Goal: Task Accomplishment & Management: Use online tool/utility

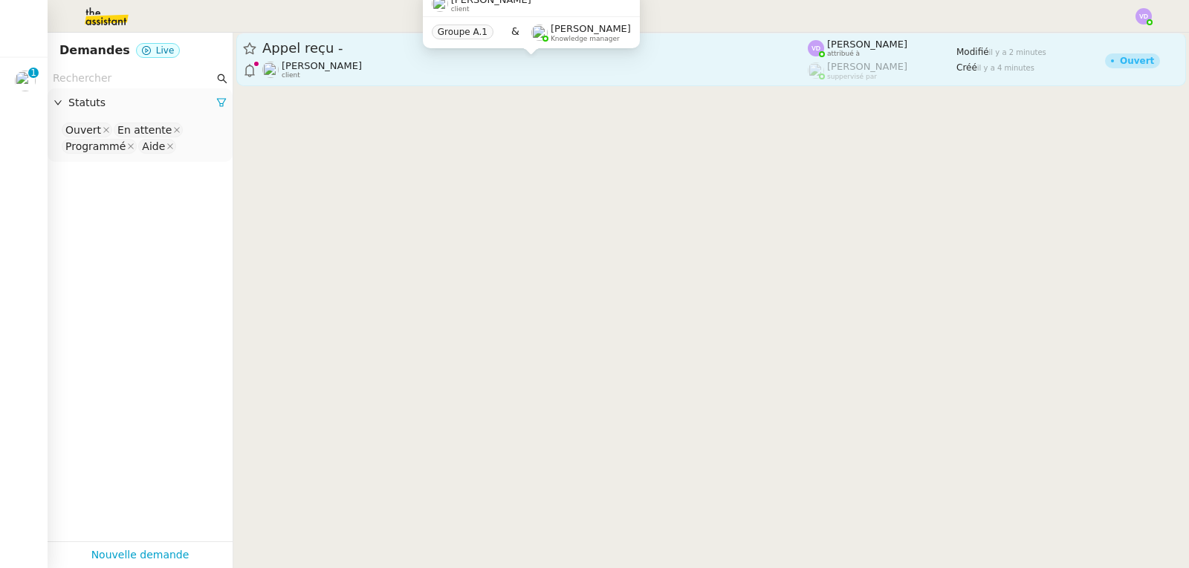
click at [343, 62] on span "[PERSON_NAME]" at bounding box center [322, 65] width 80 height 11
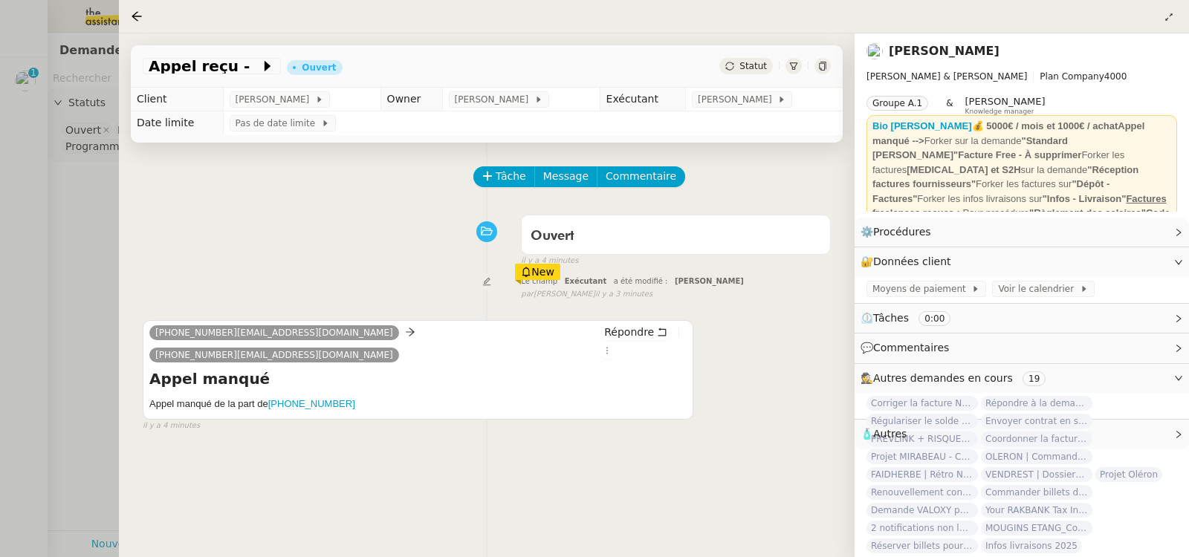
click at [415, 74] on div at bounding box center [594, 278] width 1189 height 557
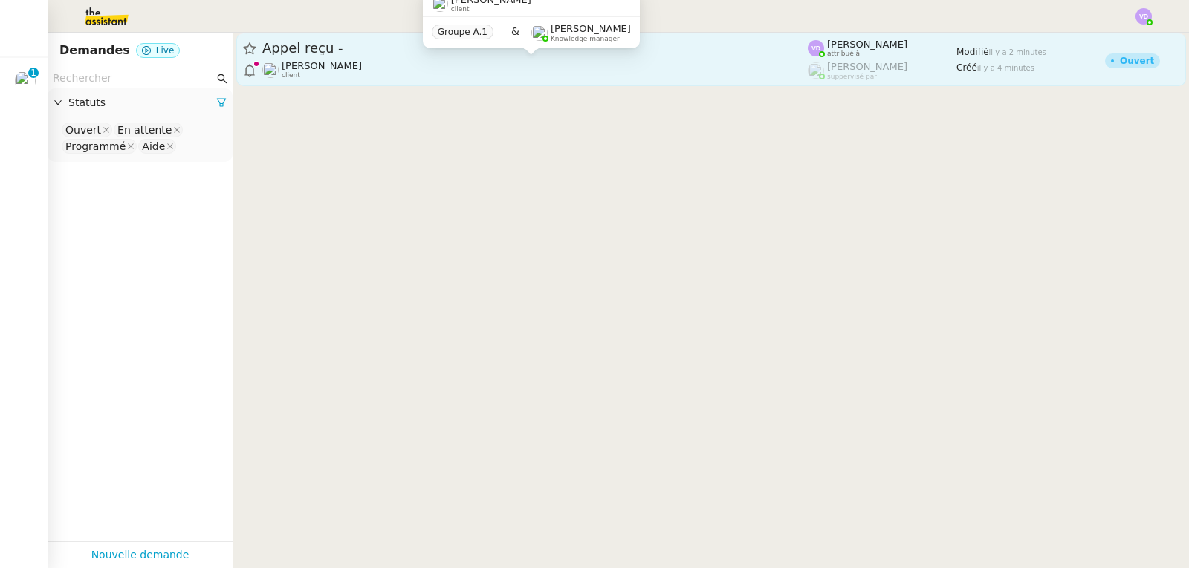
click at [400, 60] on div "[PERSON_NAME] client" at bounding box center [534, 69] width 545 height 19
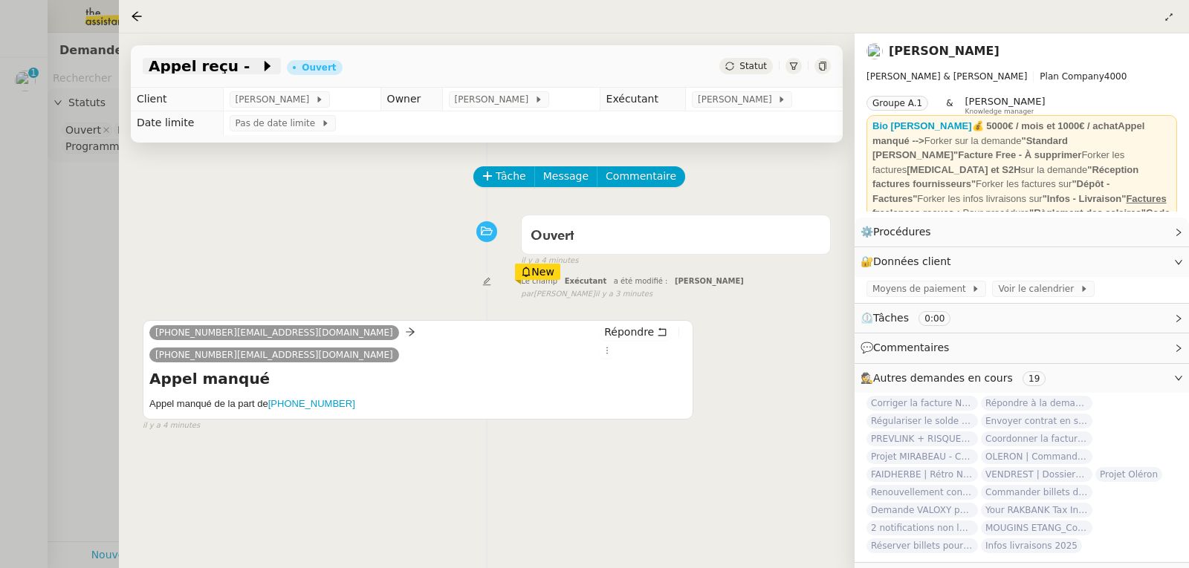
click at [215, 69] on span "Appel reçu -" at bounding box center [204, 66] width 111 height 15
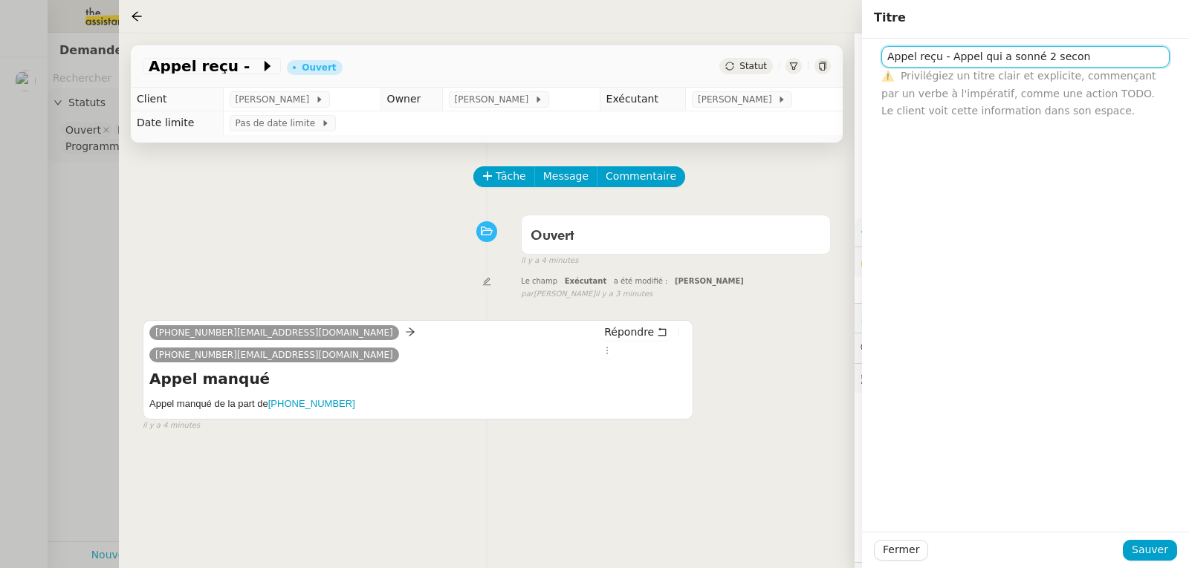
click at [944, 61] on input "Appel reçu - Appel qui a sonné 2 secon" at bounding box center [1025, 57] width 288 height 22
drag, startPoint x: 944, startPoint y: 59, endPoint x: 1083, endPoint y: 54, distance: 139.8
click at [1083, 54] on input "Appel reçu - Appel qui a sonné 2 secon" at bounding box center [1025, 57] width 288 height 22
type input "Appel reçu -SPAM"
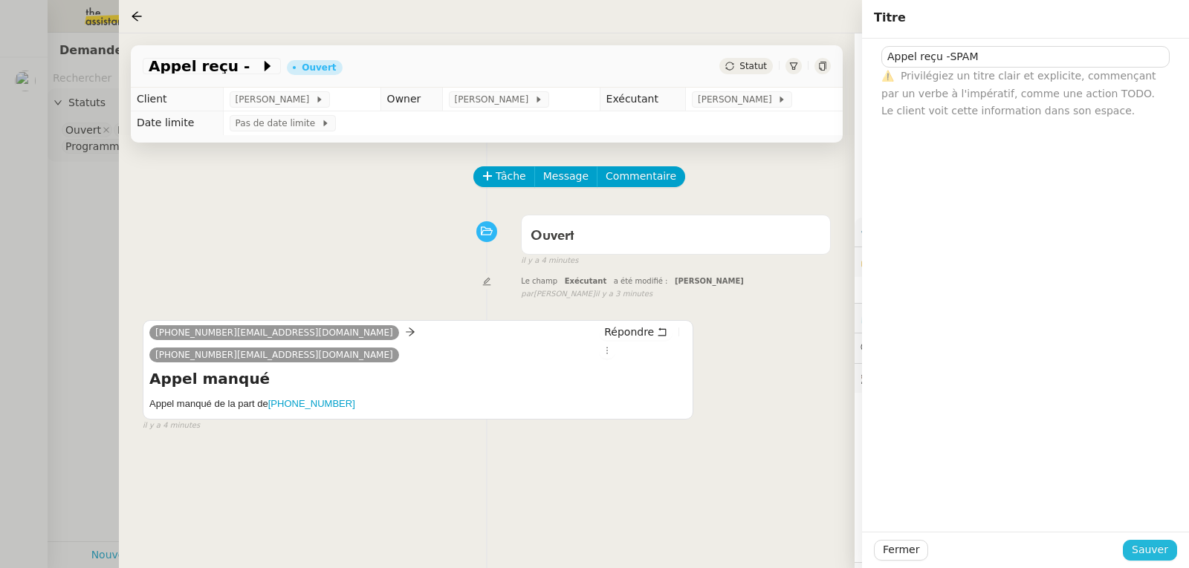
click at [1172, 551] on button "Sauver" at bounding box center [1150, 550] width 54 height 21
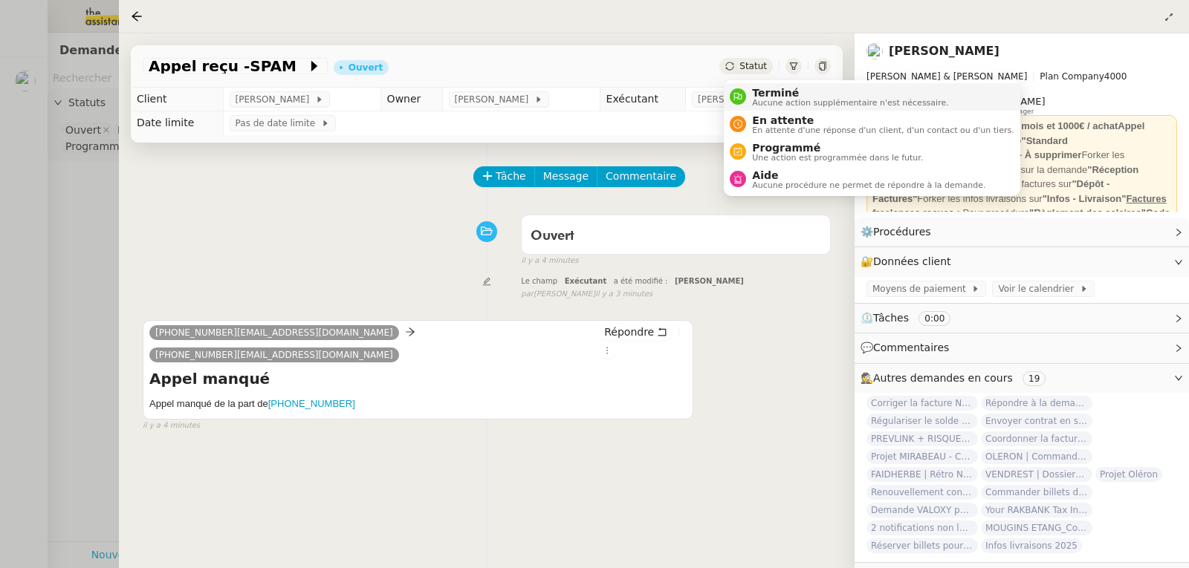
click at [773, 95] on span "Terminé" at bounding box center [850, 93] width 196 height 12
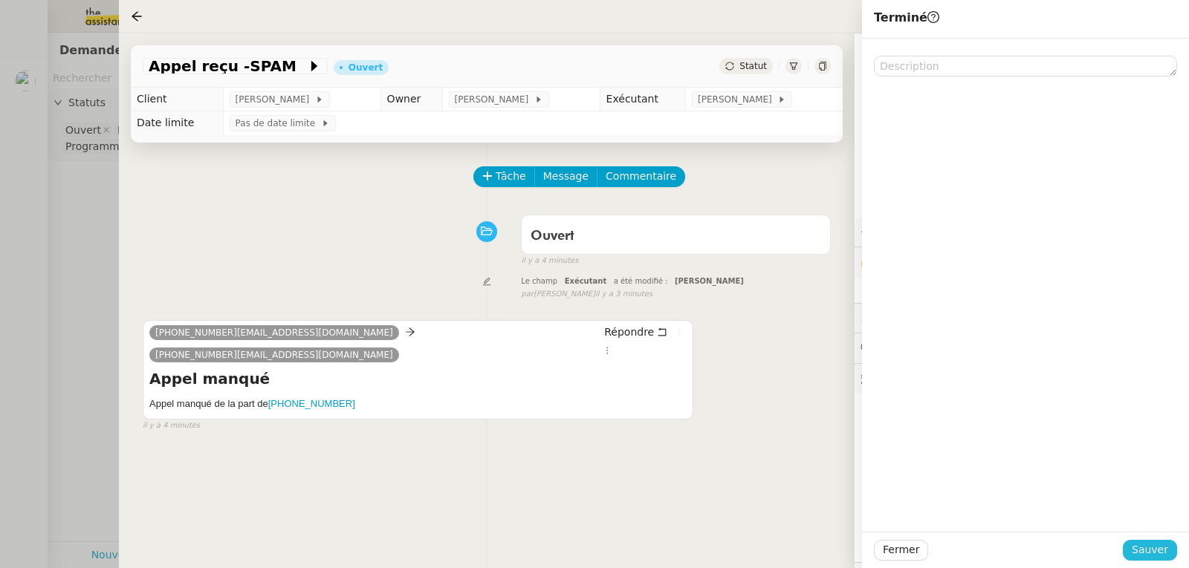
click at [1153, 545] on span "Sauver" at bounding box center [1150, 550] width 36 height 17
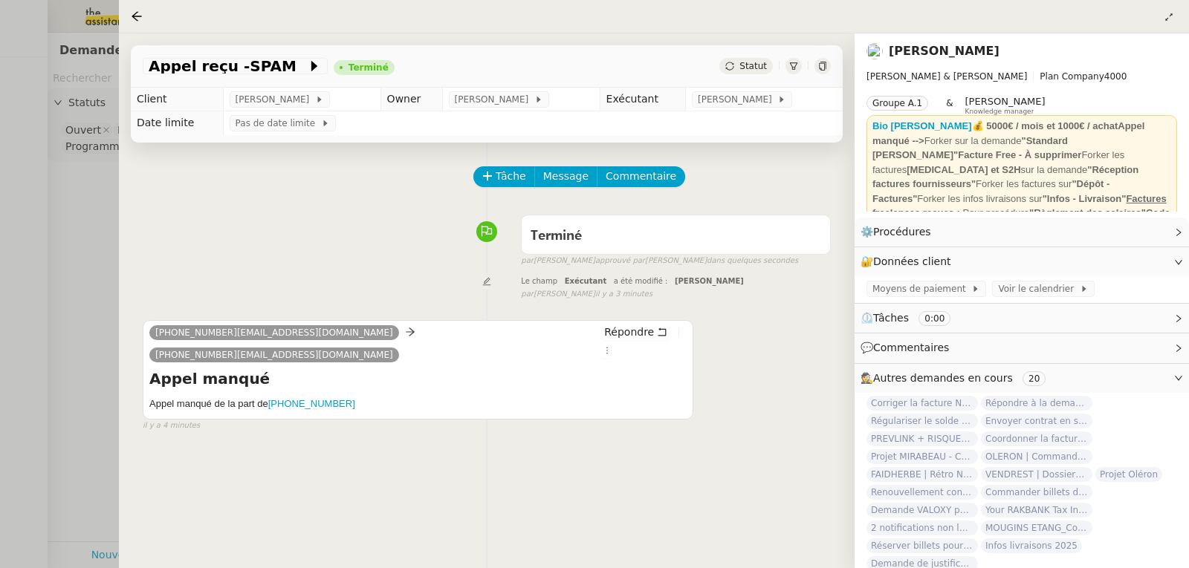
click at [93, 178] on div at bounding box center [594, 284] width 1189 height 568
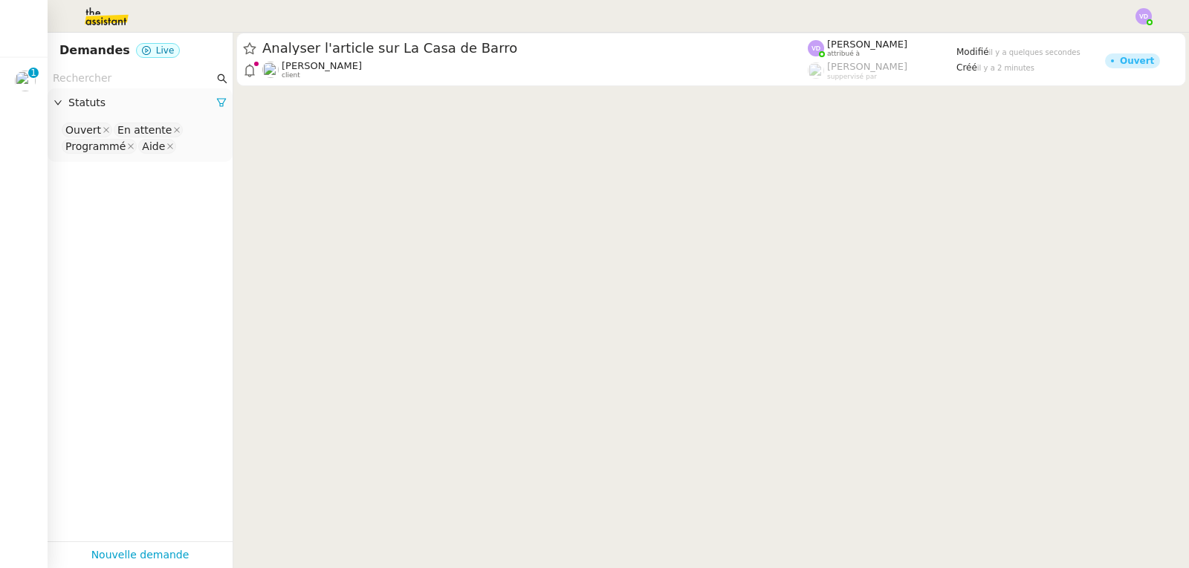
click at [362, 65] on span "[PERSON_NAME]" at bounding box center [322, 65] width 80 height 11
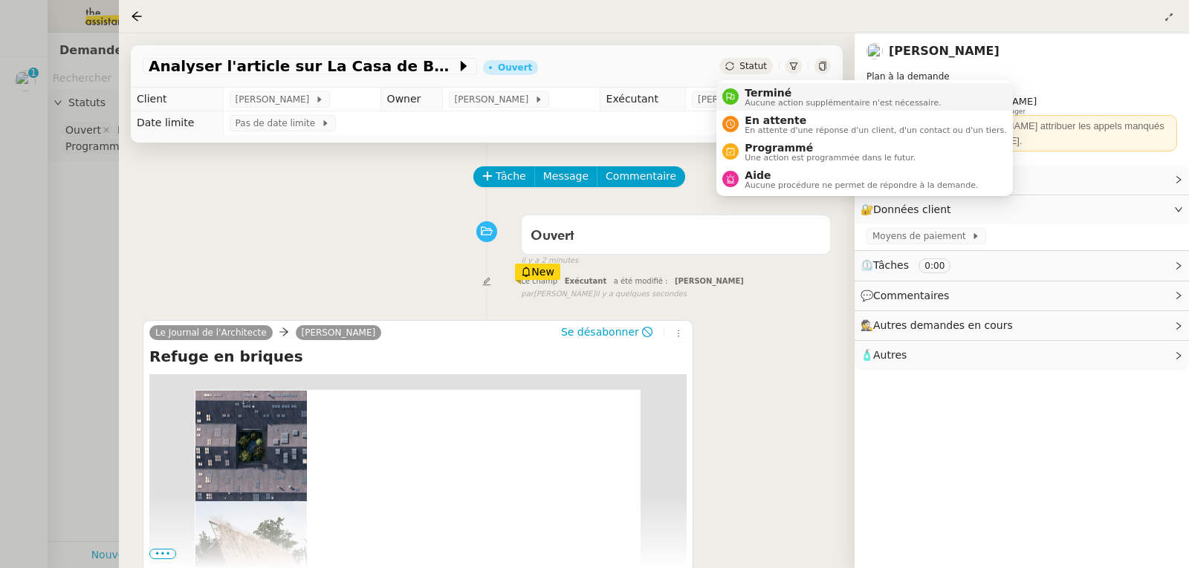
click at [756, 88] on span "Terminé" at bounding box center [842, 93] width 196 height 12
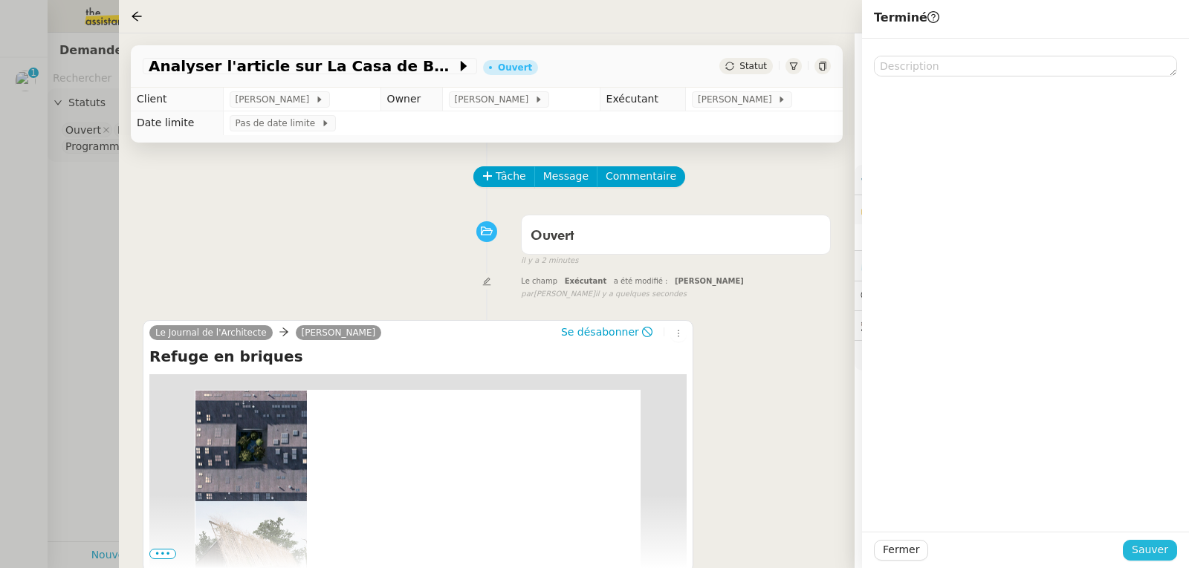
click at [1157, 554] on span "Sauver" at bounding box center [1150, 550] width 36 height 17
